Goal: Browse casually: Explore the website without a specific task or goal

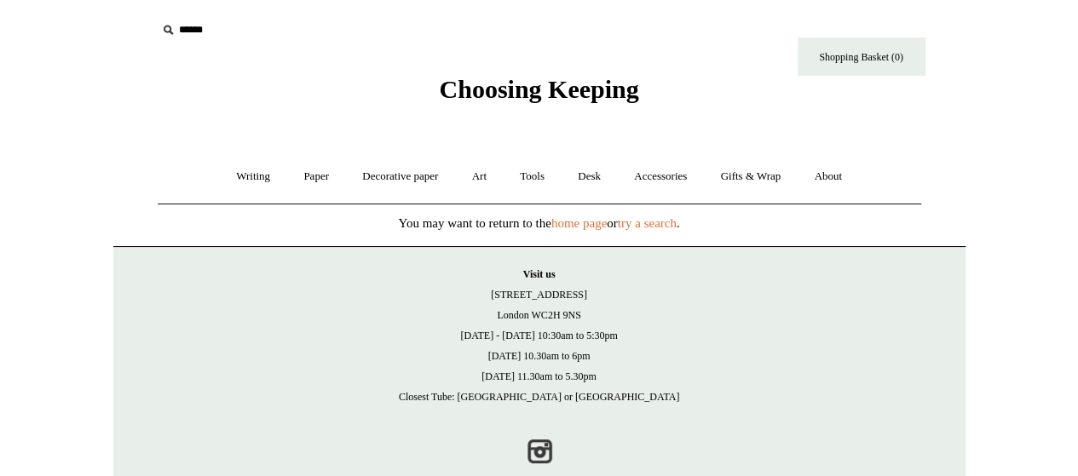
scroll to position [35, 0]
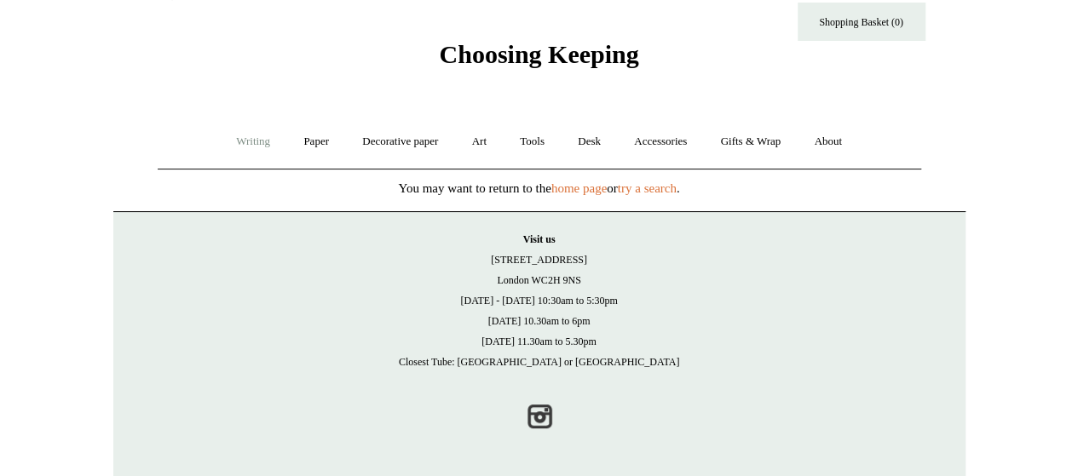
click at [237, 137] on link "Writing +" at bounding box center [253, 141] width 65 height 45
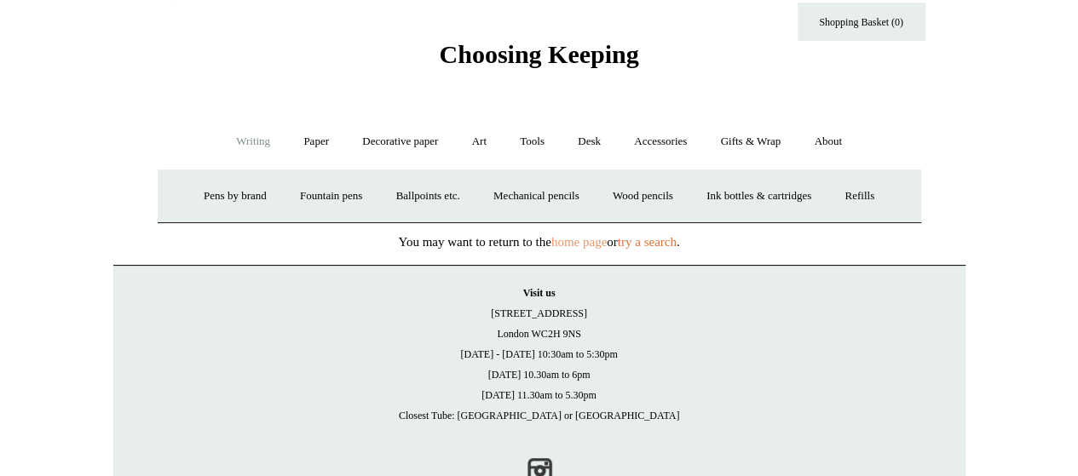
click at [598, 236] on link "home page" at bounding box center [578, 242] width 55 height 14
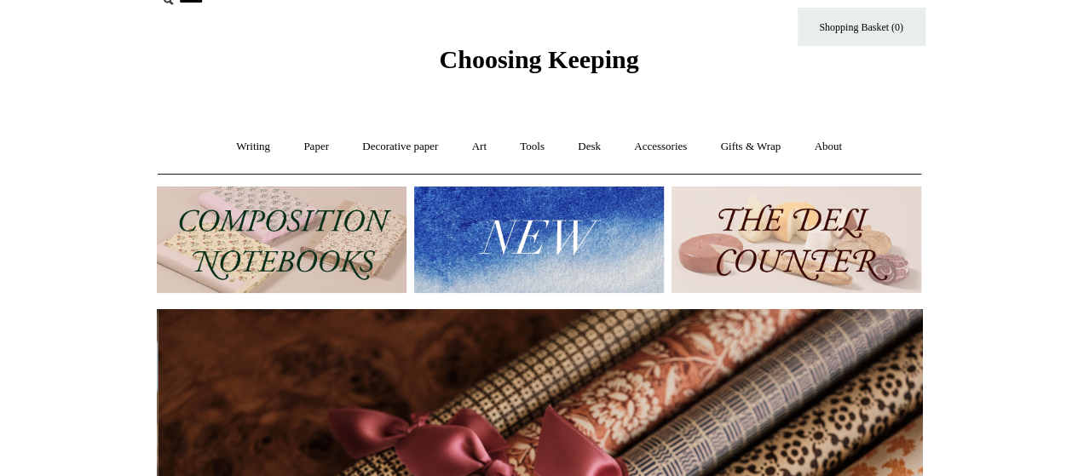
scroll to position [0, 1530]
click at [281, 233] on img at bounding box center [282, 240] width 250 height 106
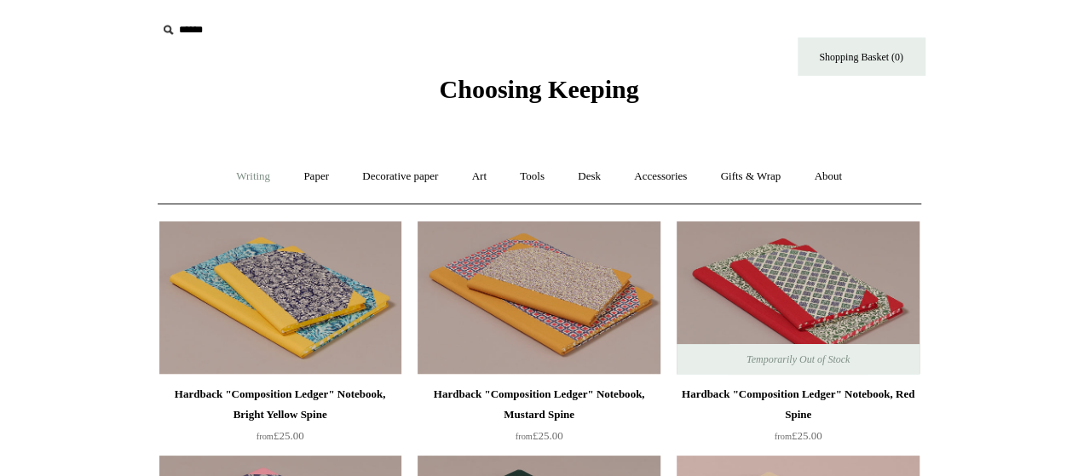
click at [249, 164] on link "Writing +" at bounding box center [253, 176] width 65 height 45
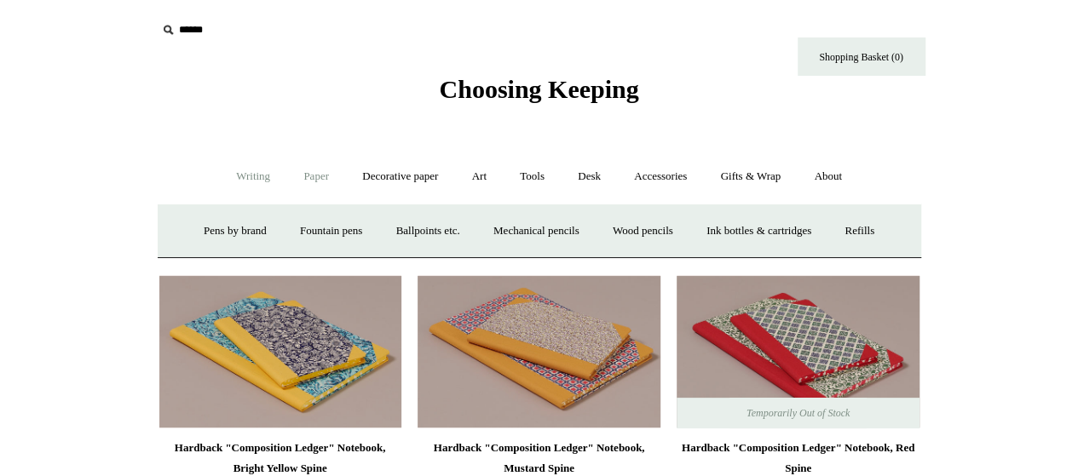
click at [319, 175] on link "Paper +" at bounding box center [316, 176] width 56 height 45
click at [279, 233] on link "Notebooks +" at bounding box center [301, 231] width 78 height 45
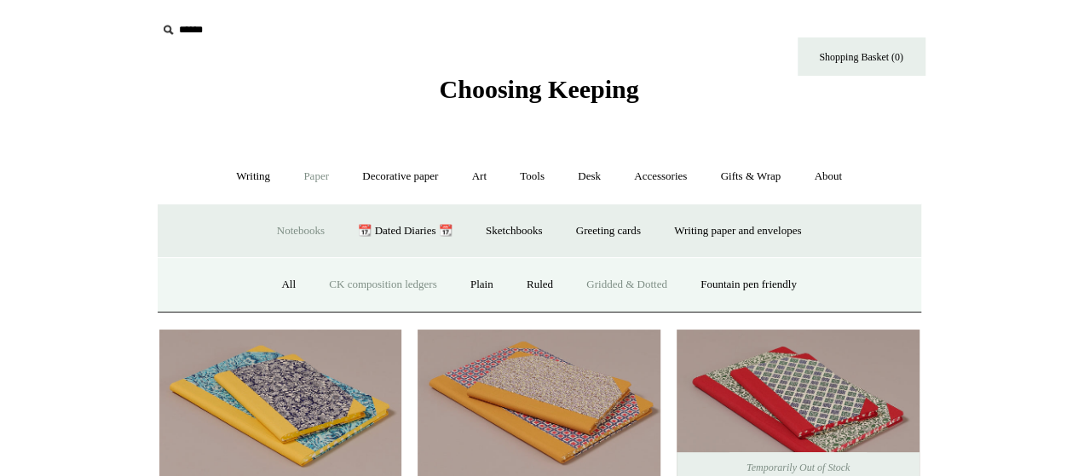
click at [605, 289] on link "Gridded & Dotted" at bounding box center [627, 284] width 112 height 45
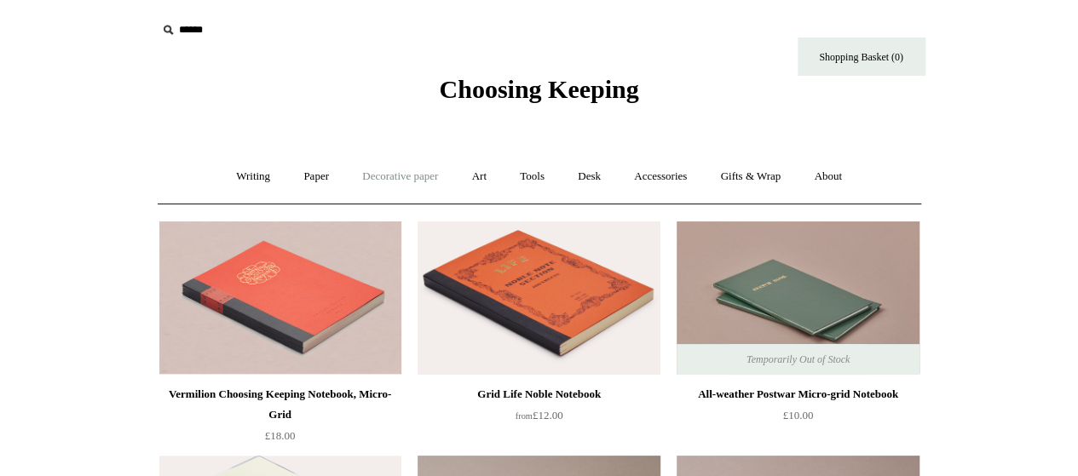
click at [410, 164] on link "Decorative paper +" at bounding box center [400, 176] width 106 height 45
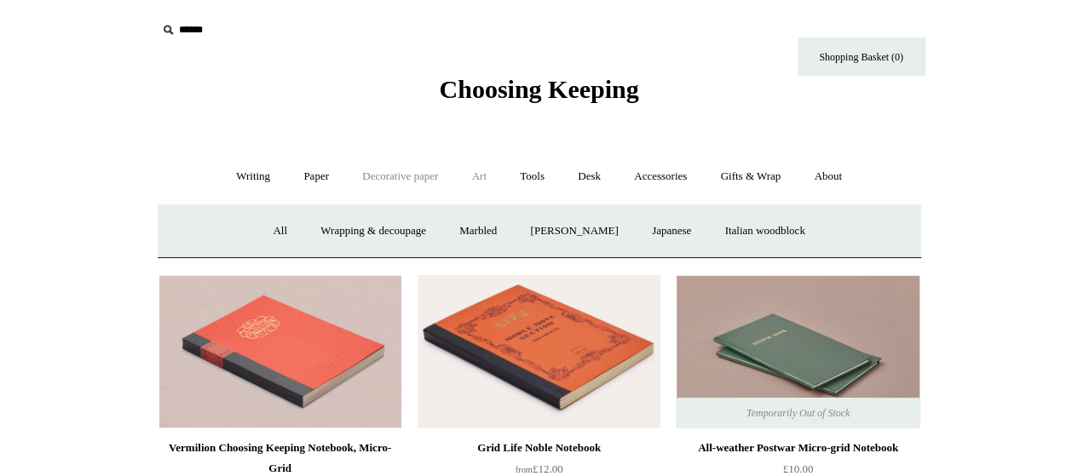
click at [475, 187] on link "Art +" at bounding box center [479, 176] width 45 height 45
click at [527, 174] on link "Tools +" at bounding box center [531, 176] width 55 height 45
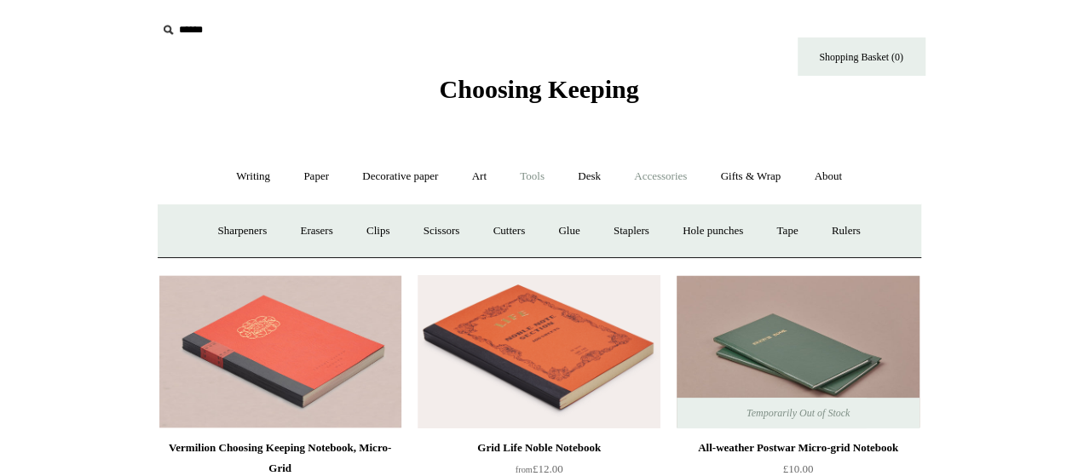
click at [668, 176] on link "Accessories +" at bounding box center [660, 176] width 83 height 45
click at [668, 176] on link "Accessories -" at bounding box center [660, 176] width 83 height 45
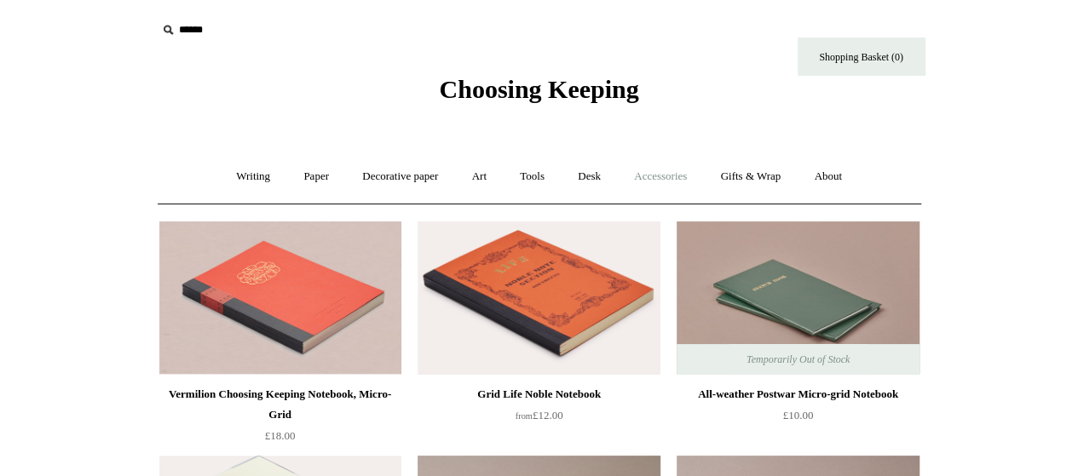
click at [668, 176] on link "Accessories +" at bounding box center [660, 176] width 83 height 45
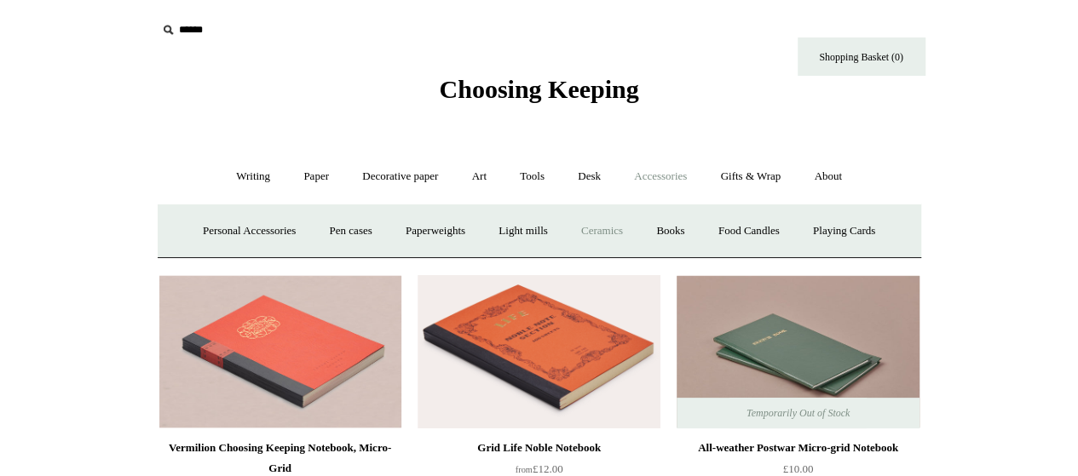
click at [613, 227] on link "Ceramics +" at bounding box center [602, 231] width 72 height 45
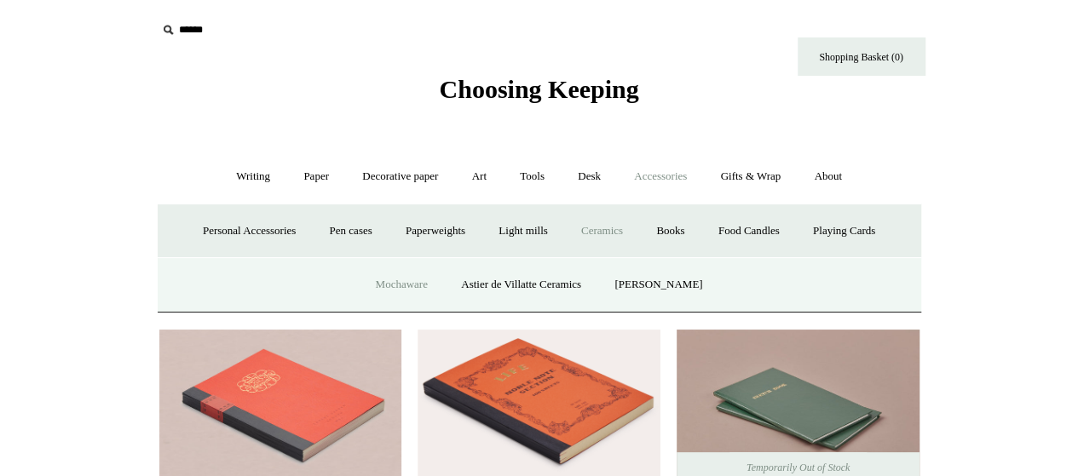
click at [400, 291] on link "Mochaware" at bounding box center [401, 284] width 83 height 45
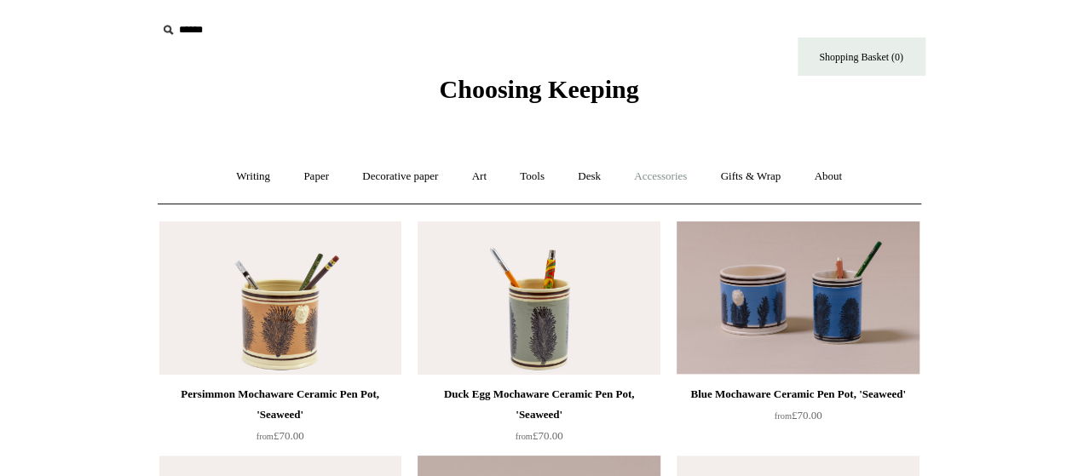
click at [653, 183] on link "Accessories +" at bounding box center [660, 176] width 83 height 45
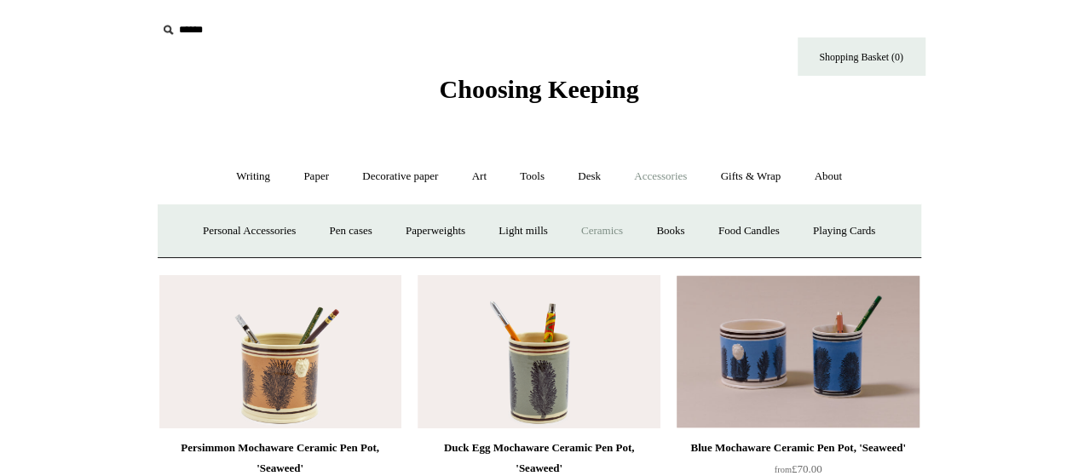
click at [617, 229] on link "Ceramics +" at bounding box center [602, 231] width 72 height 45
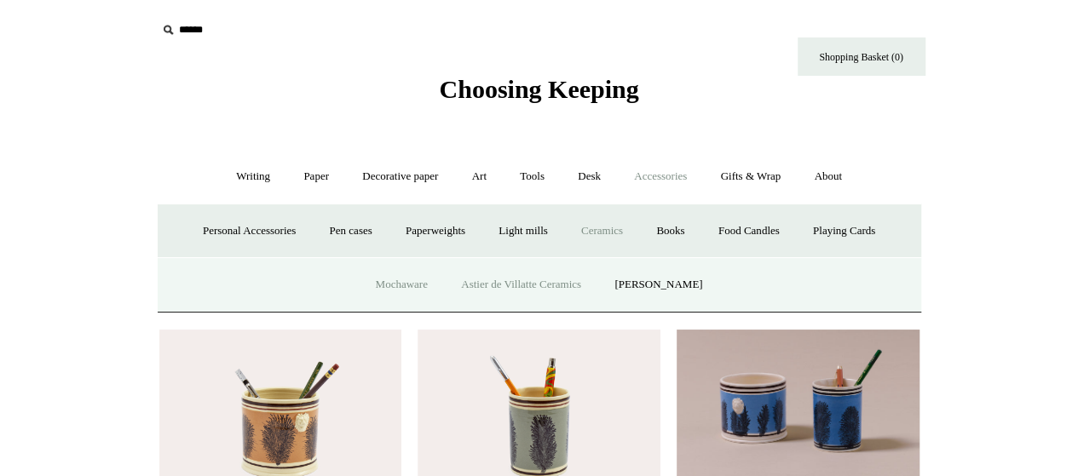
click at [515, 291] on link "Astier de Villatte Ceramics" at bounding box center [521, 284] width 151 height 45
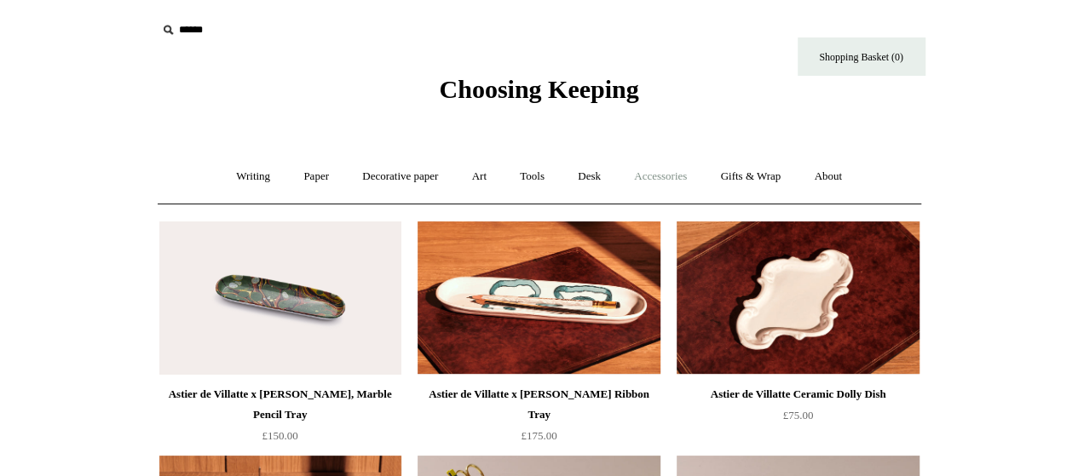
click at [652, 185] on link "Accessories +" at bounding box center [660, 176] width 83 height 45
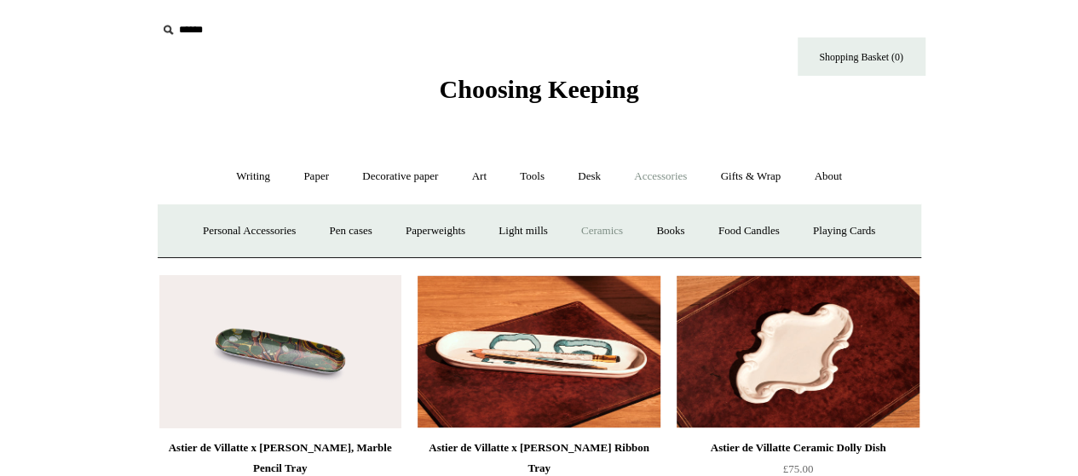
click at [602, 231] on link "Ceramics +" at bounding box center [602, 231] width 72 height 45
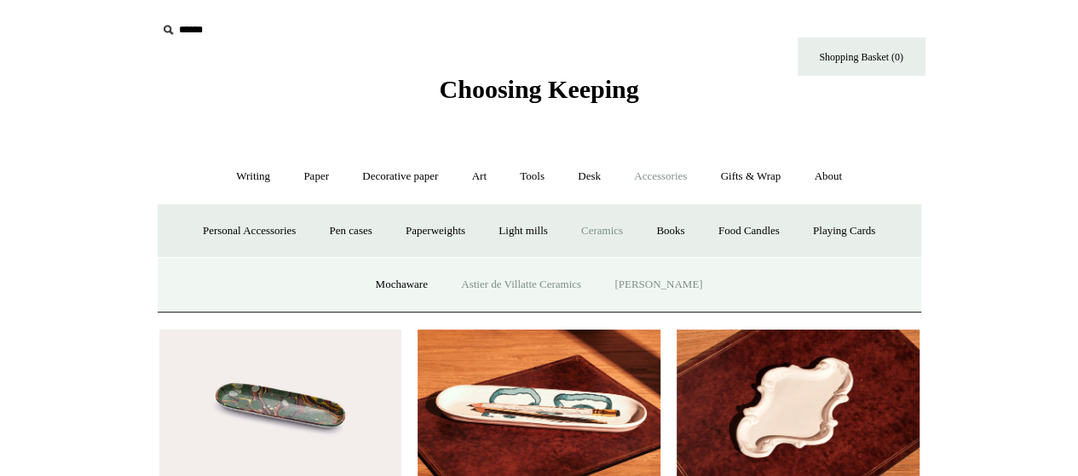
click at [655, 273] on link "[PERSON_NAME]" at bounding box center [658, 284] width 118 height 45
